Goal: Transaction & Acquisition: Purchase product/service

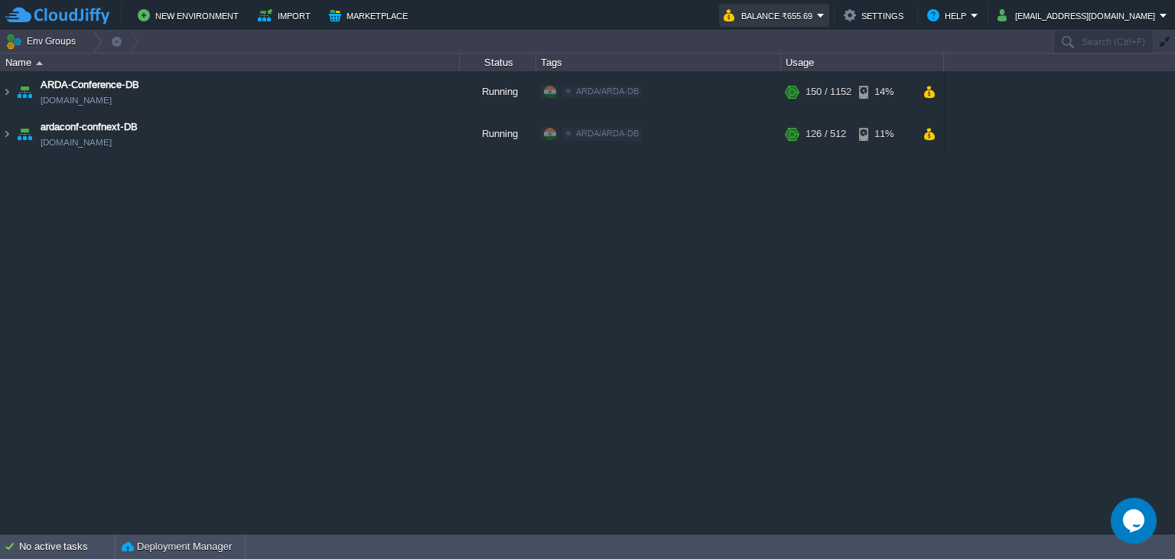
click at [817, 18] on button "Balance ₹655.69" at bounding box center [770, 15] width 93 height 18
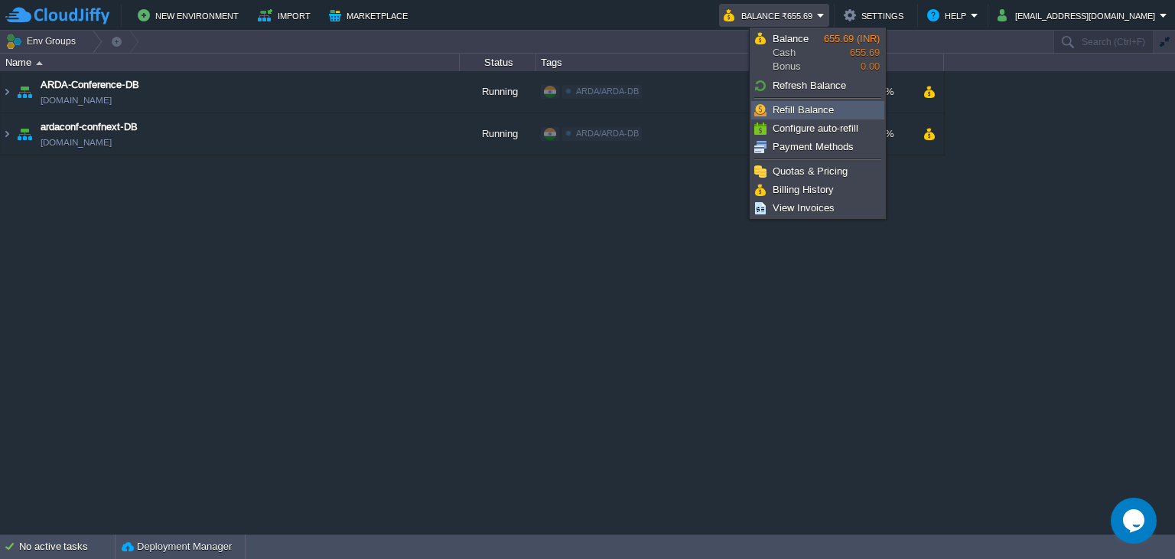
click at [818, 108] on span "Refill Balance" at bounding box center [803, 109] width 61 height 11
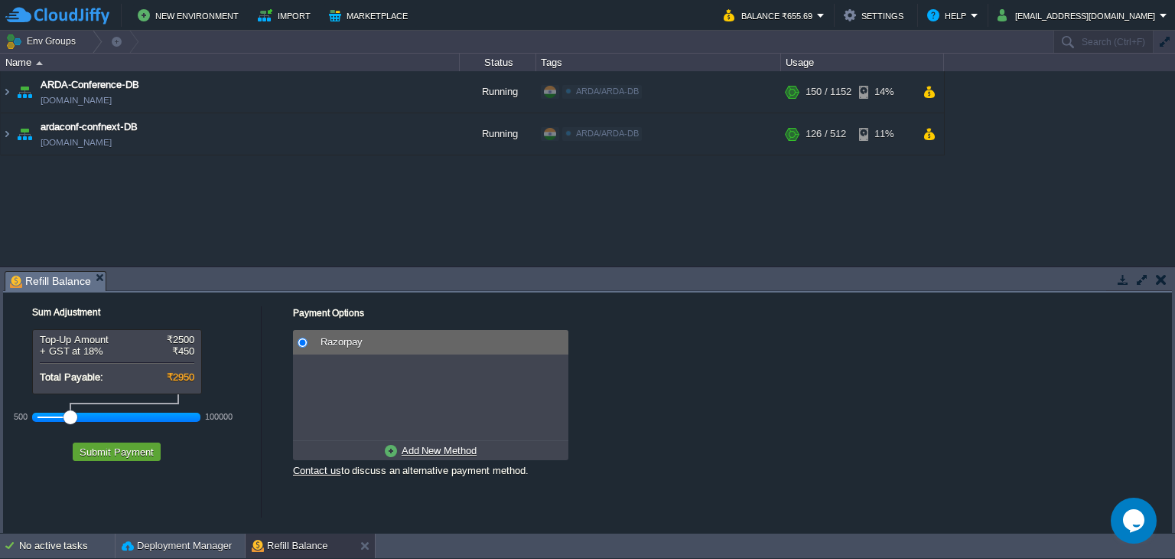
click at [422, 453] on u "Add New Method" at bounding box center [439, 450] width 75 height 11
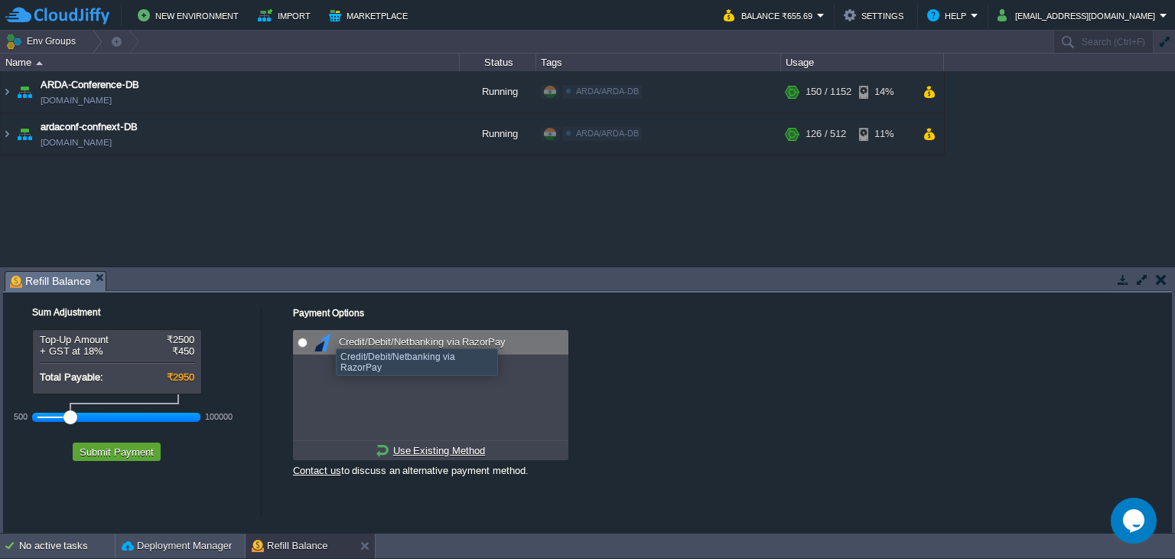
radio input "true"
click at [310, 344] on td "Credit/Debit/Netbanking via RazorPay" at bounding box center [439, 342] width 259 height 24
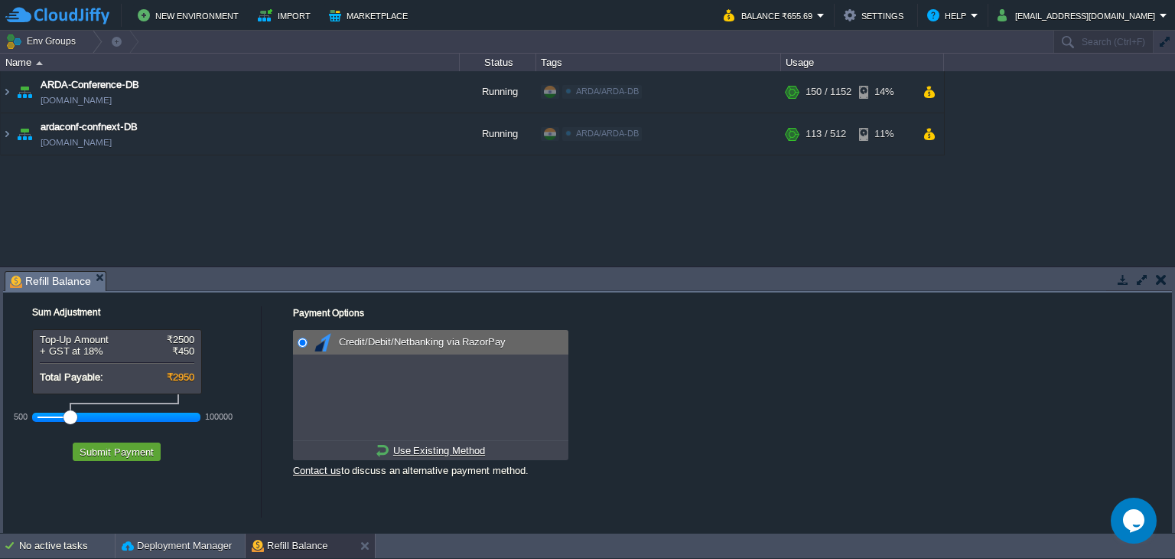
click at [69, 420] on div at bounding box center [71, 417] width 14 height 14
drag, startPoint x: 72, startPoint y: 416, endPoint x: 80, endPoint y: 420, distance: 8.9
click at [80, 420] on div at bounding box center [84, 417] width 14 height 14
click at [114, 458] on button "Submit Payment" at bounding box center [116, 452] width 83 height 14
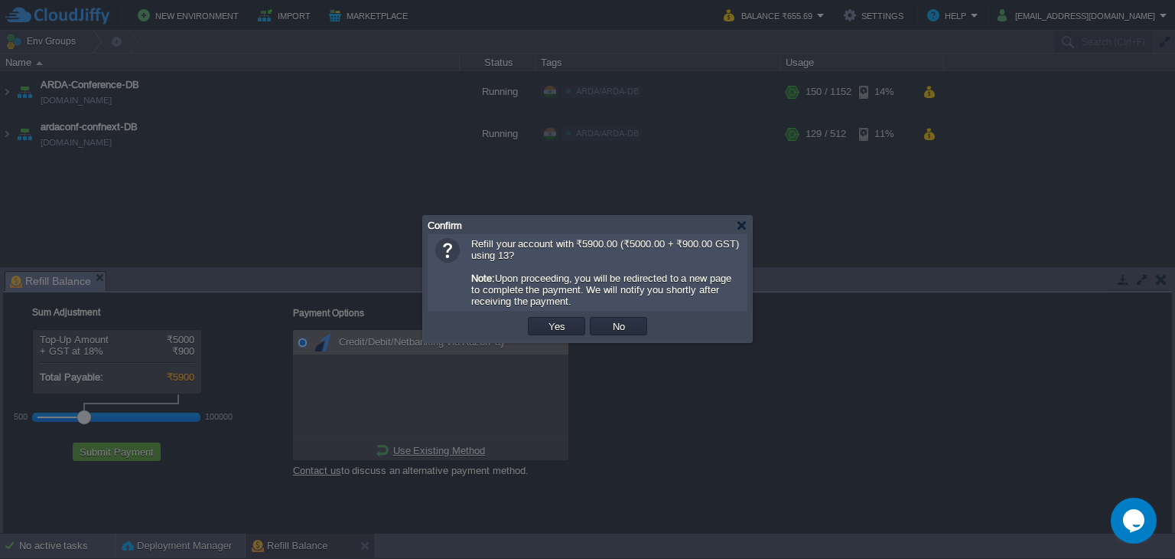
click at [568, 331] on button "Yes" at bounding box center [557, 326] width 26 height 14
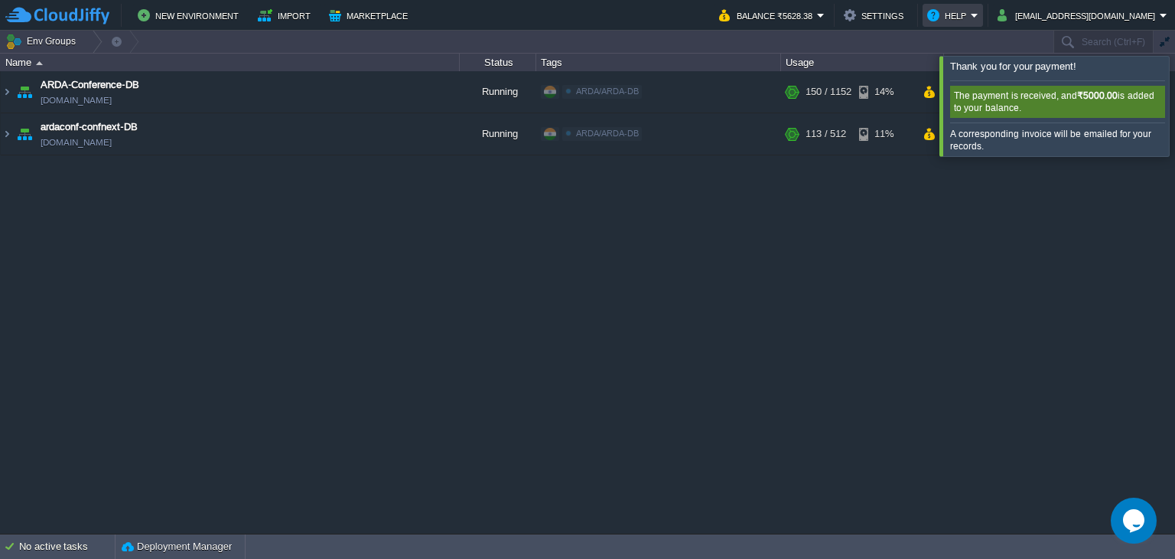
click at [983, 26] on td "Help" at bounding box center [953, 15] width 60 height 23
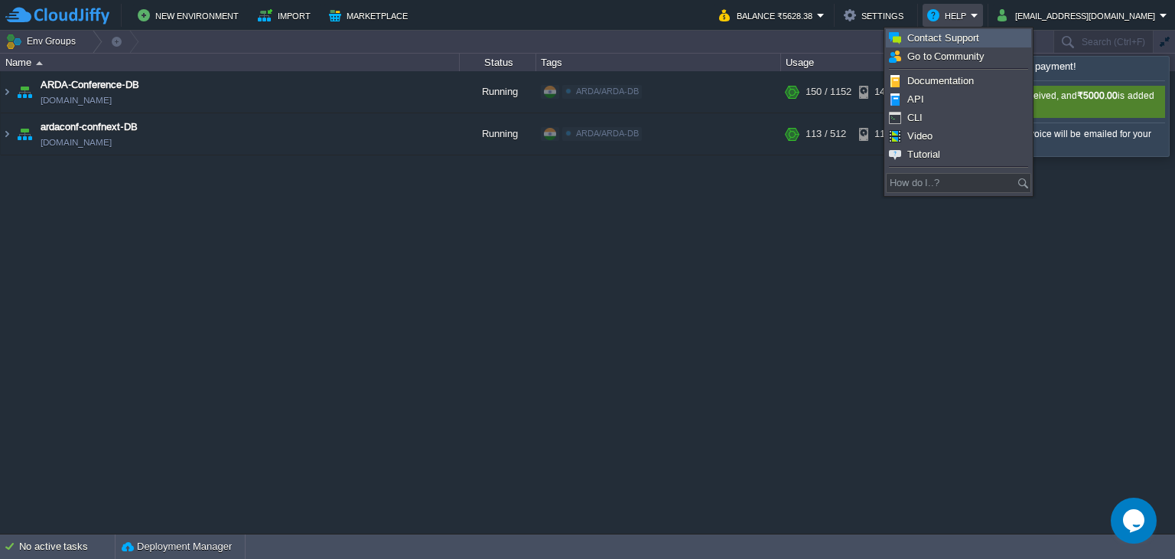
click at [961, 42] on span "Contact Support" at bounding box center [944, 37] width 72 height 11
